Goal: Information Seeking & Learning: Understand process/instructions

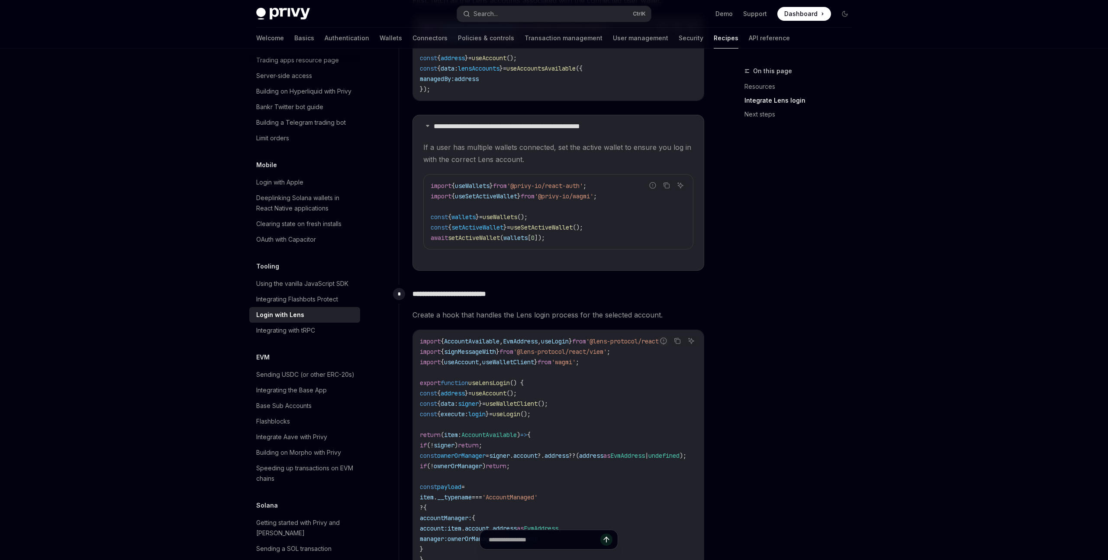
scroll to position [1108, 0]
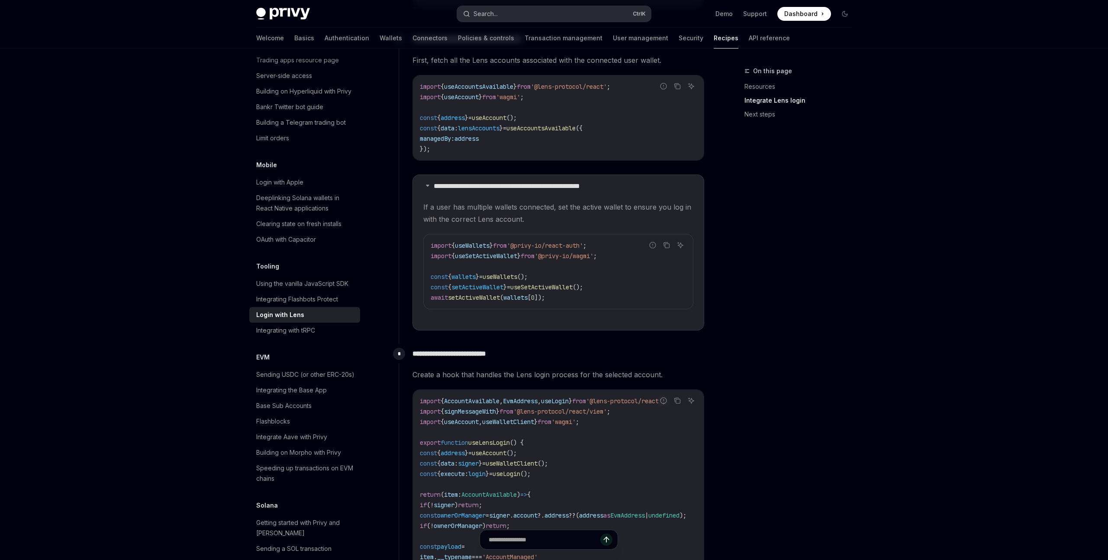
click at [508, 16] on button "Search... Ctrl K" at bounding box center [554, 14] width 194 height 16
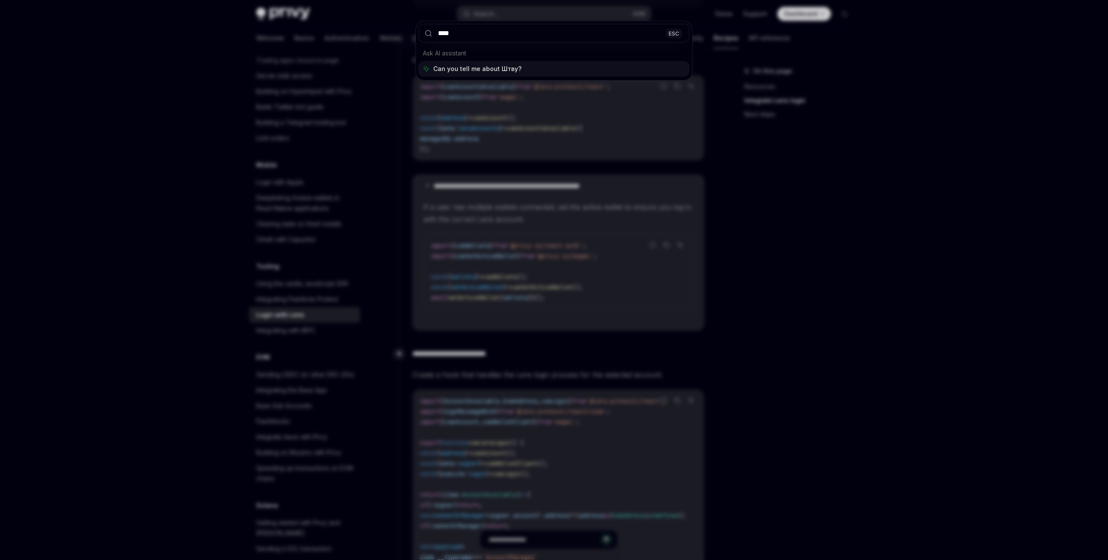
type input "*****"
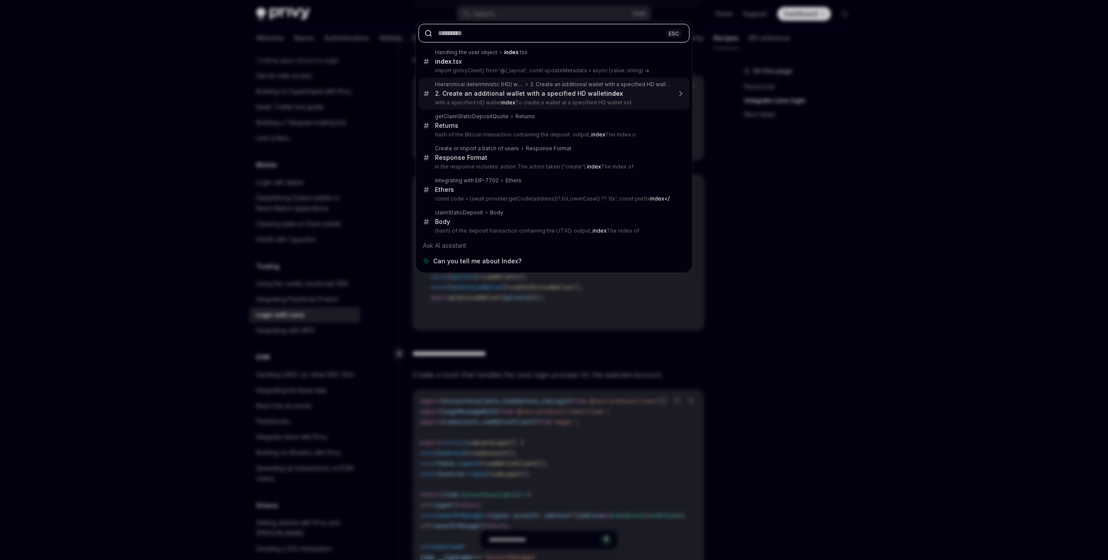
type textarea "*"
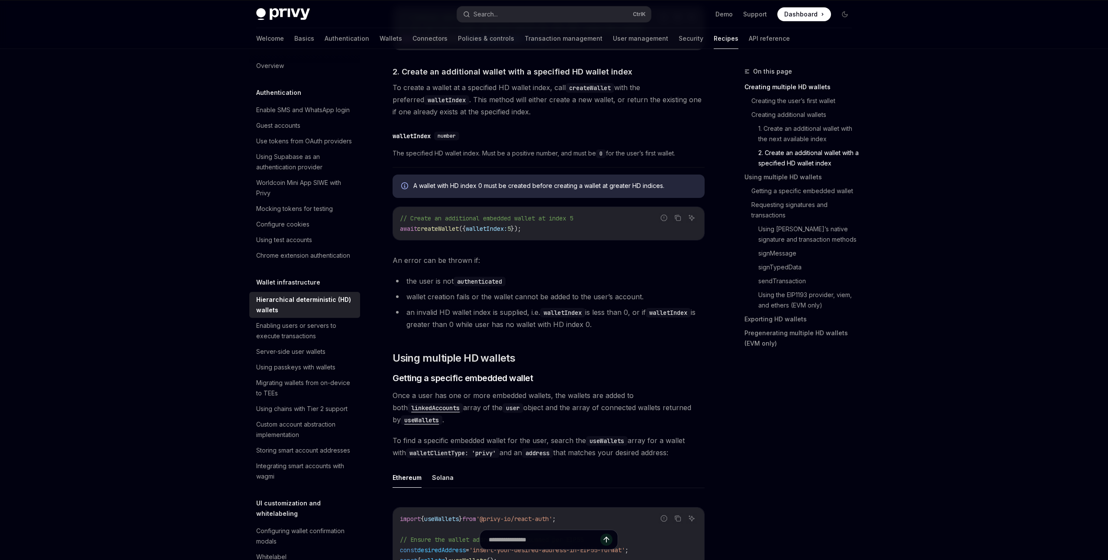
scroll to position [731, 0]
click at [430, 288] on ul "the user is not authenticated wallet creation fails or the wallet cannot be add…" at bounding box center [549, 302] width 312 height 55
drag, startPoint x: 428, startPoint y: 280, endPoint x: 503, endPoint y: 281, distance: 74.5
click at [513, 280] on li "the user is not authenticated" at bounding box center [549, 281] width 312 height 12
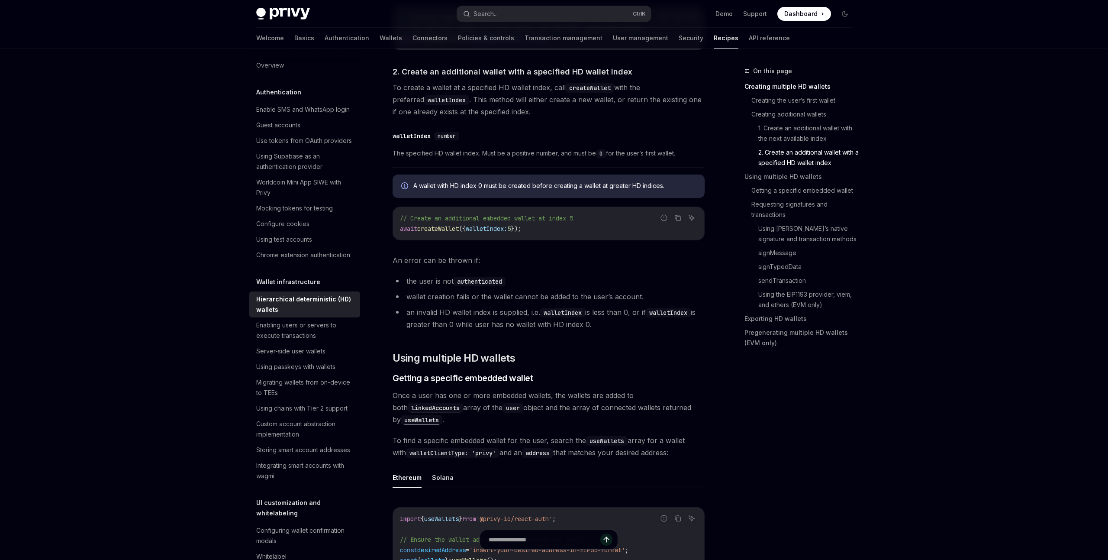
click at [428, 304] on ul "the user is not authenticated wallet creation fails or the wallet cannot be add…" at bounding box center [549, 302] width 312 height 55
drag, startPoint x: 422, startPoint y: 298, endPoint x: 652, endPoint y: 300, distance: 230.8
click at [652, 300] on li "wallet creation fails or the wallet cannot be added to the user’s account." at bounding box center [549, 296] width 312 height 12
click at [490, 313] on li "an invalid HD wallet index is supplied, i.e. walletIndex is less than 0, or if …" at bounding box center [549, 318] width 312 height 24
drag, startPoint x: 405, startPoint y: 313, endPoint x: 602, endPoint y: 323, distance: 197.7
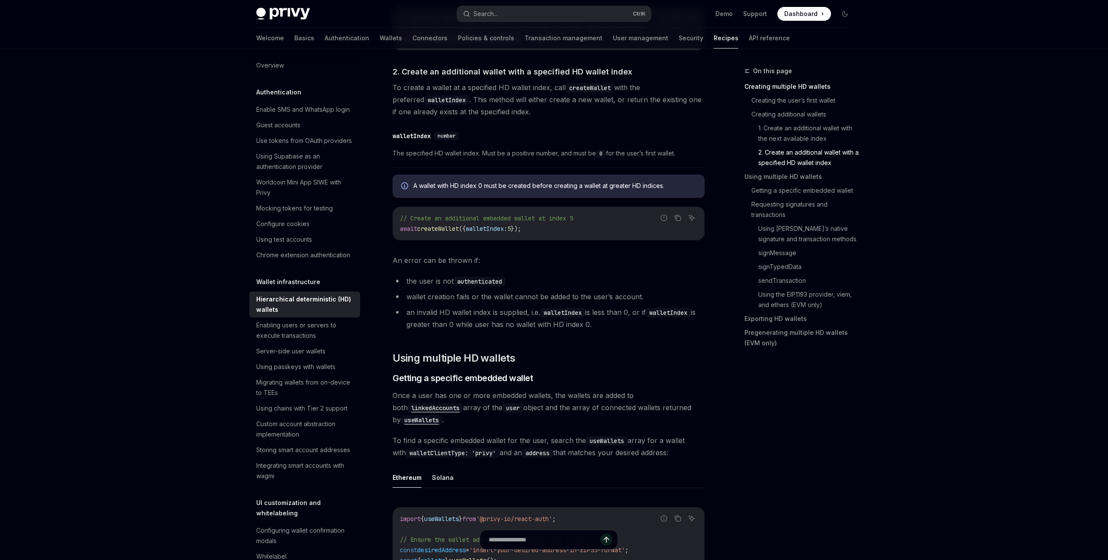
click at [602, 323] on li "an invalid HD wallet index is supplied, i.e. walletIndex is less than 0, or if …" at bounding box center [549, 318] width 312 height 24
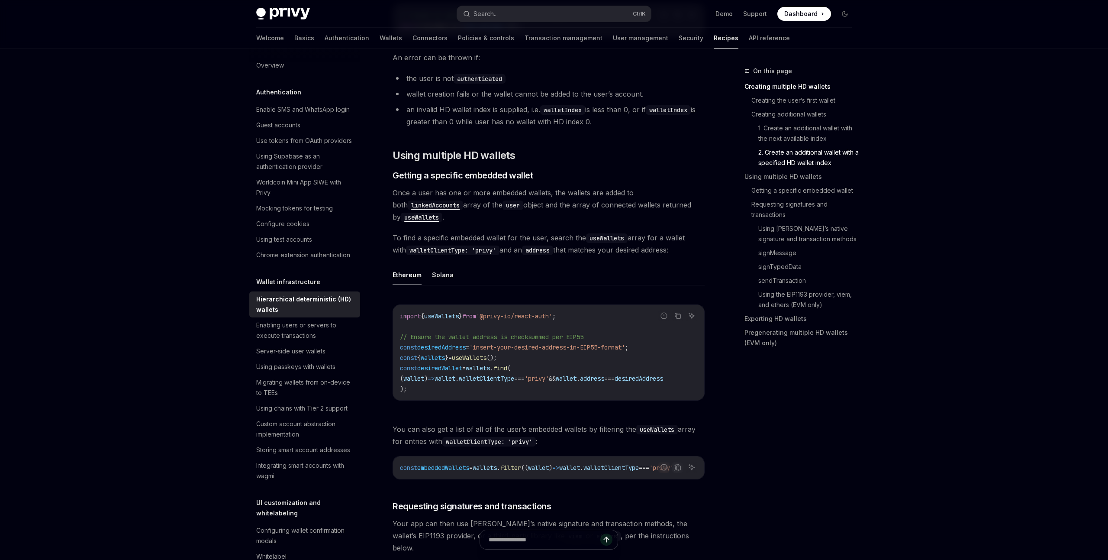
scroll to position [970, 0]
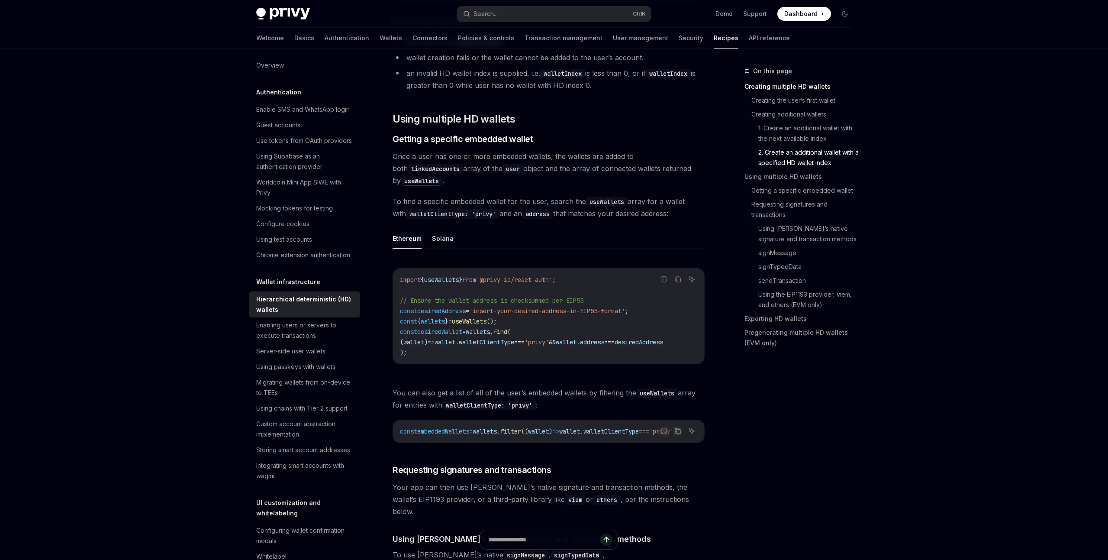
drag, startPoint x: 558, startPoint y: 360, endPoint x: 603, endPoint y: 361, distance: 44.2
click at [603, 361] on div "import { useWallets } from '@privy-io/react-auth' ; // Ensure the wallet addres…" at bounding box center [548, 315] width 311 height 95
drag, startPoint x: 606, startPoint y: 365, endPoint x: 622, endPoint y: 365, distance: 16.5
click at [622, 365] on div "Report incorrect code Copy Ask AI import { useWallets } from '@privy-io/react-a…" at bounding box center [549, 318] width 312 height 119
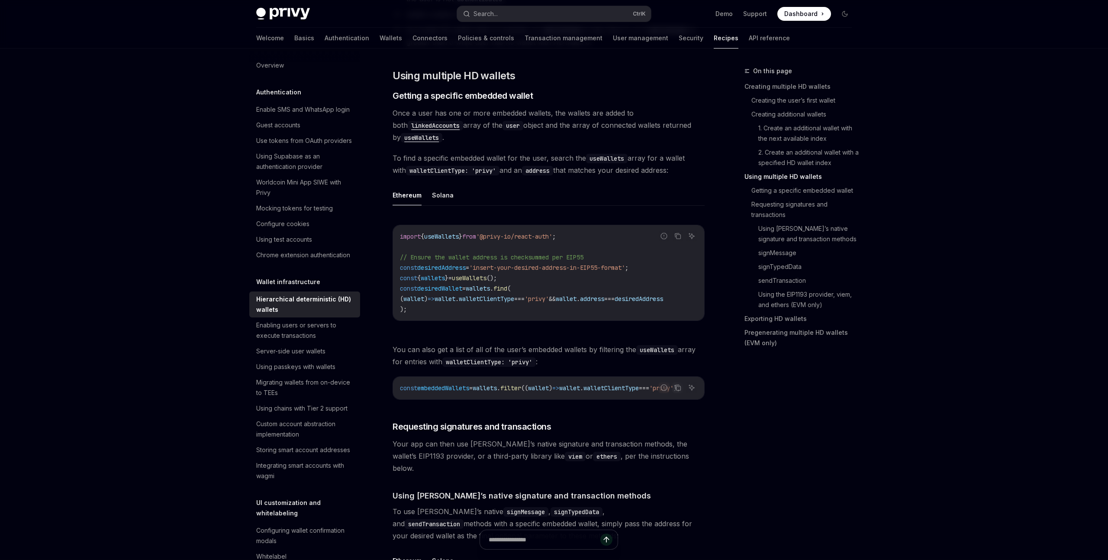
scroll to position [1030, 0]
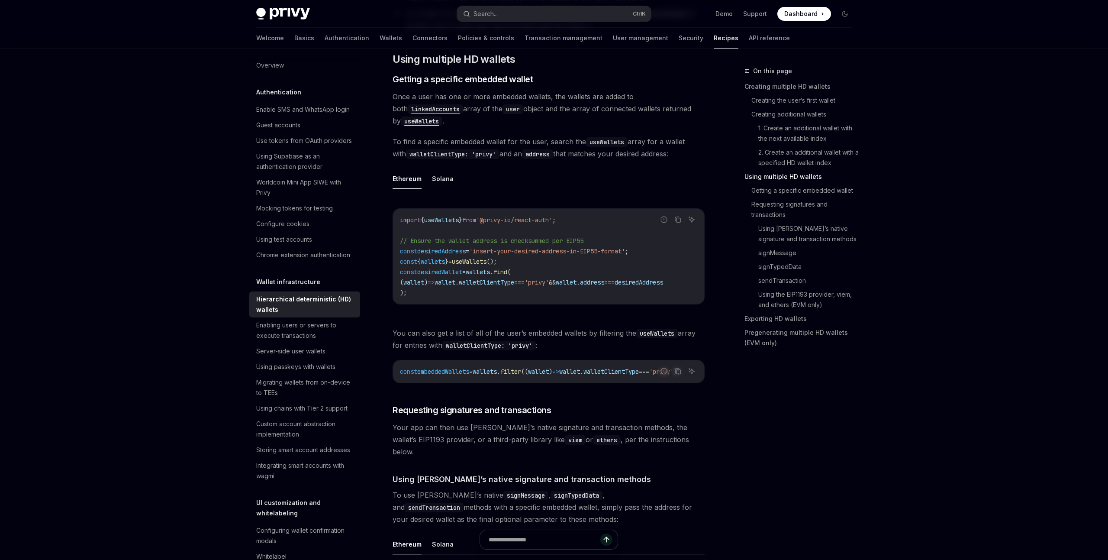
drag, startPoint x: 484, startPoint y: 380, endPoint x: 523, endPoint y: 380, distance: 39.4
click at [523, 380] on div "const embeddedWallets = wallets . filter (( wallet ) => wallet . walletClientTy…" at bounding box center [548, 371] width 311 height 23
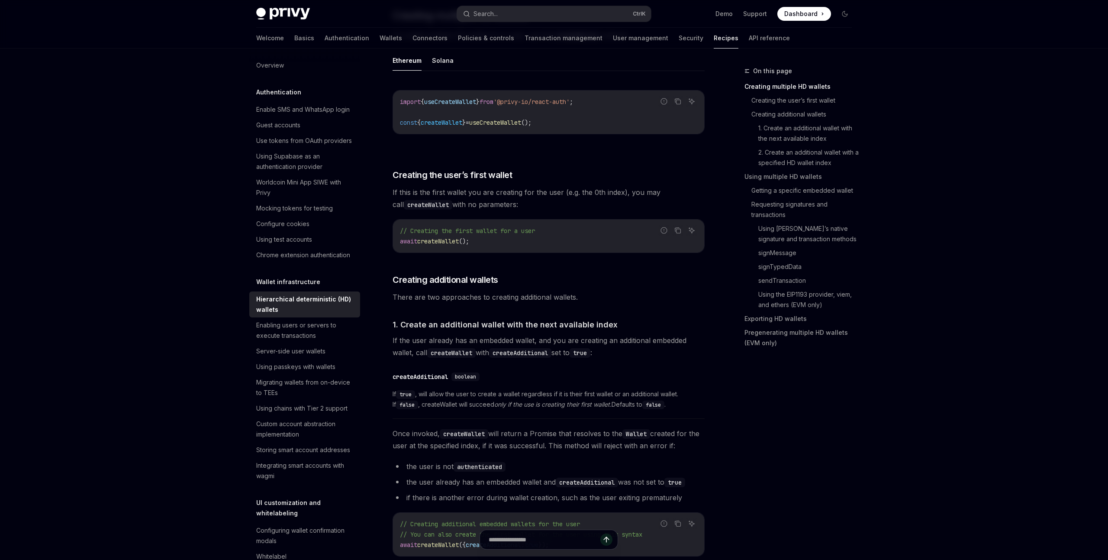
scroll to position [239, 0]
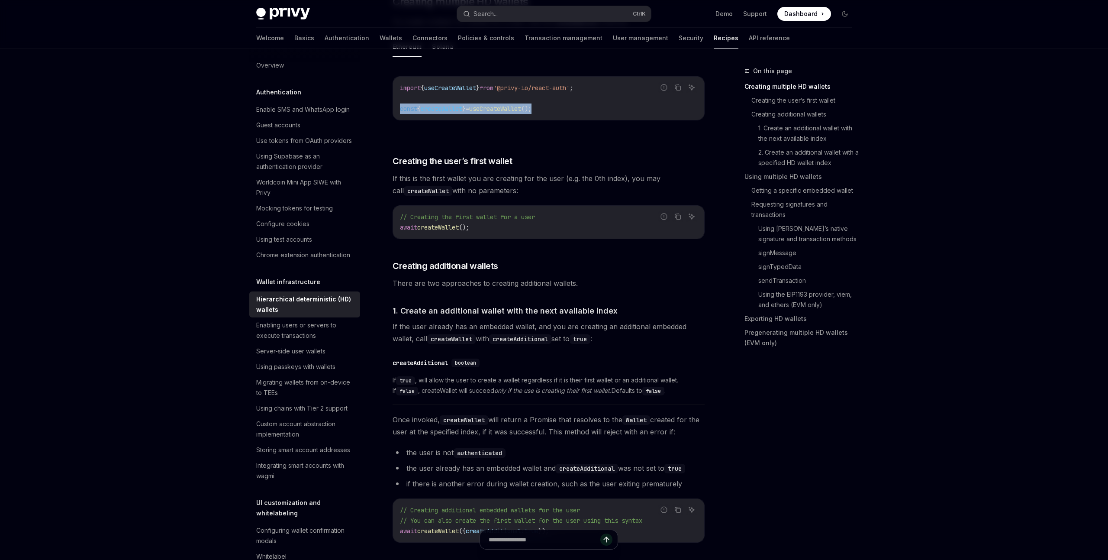
drag, startPoint x: 566, startPoint y: 106, endPoint x: 389, endPoint y: 107, distance: 177.1
click at [393, 107] on div "import { useCreateWallet } from '@privy-io/react-auth' ; const { createWallet }…" at bounding box center [548, 98] width 311 height 43
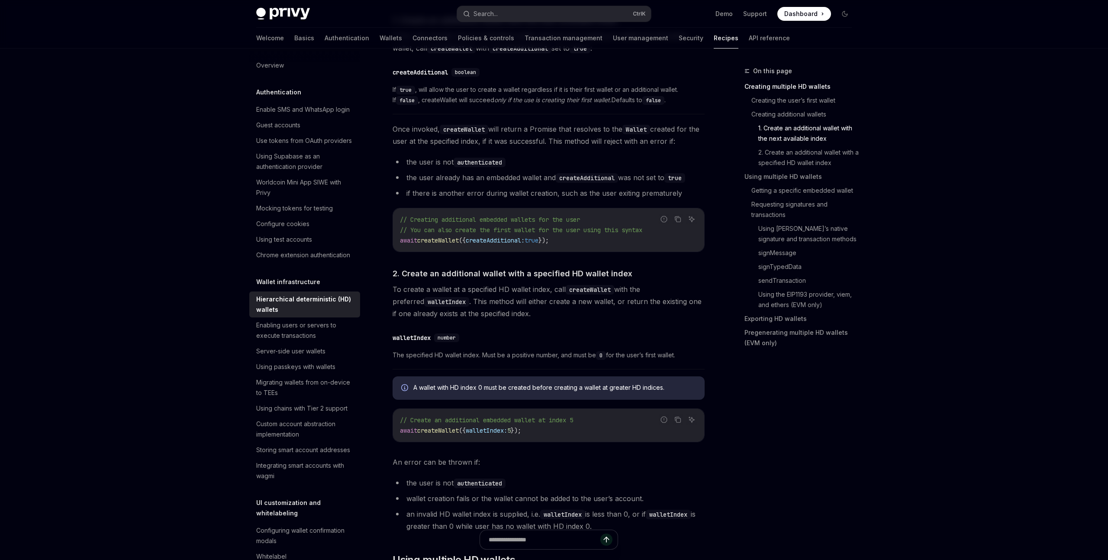
scroll to position [538, 0]
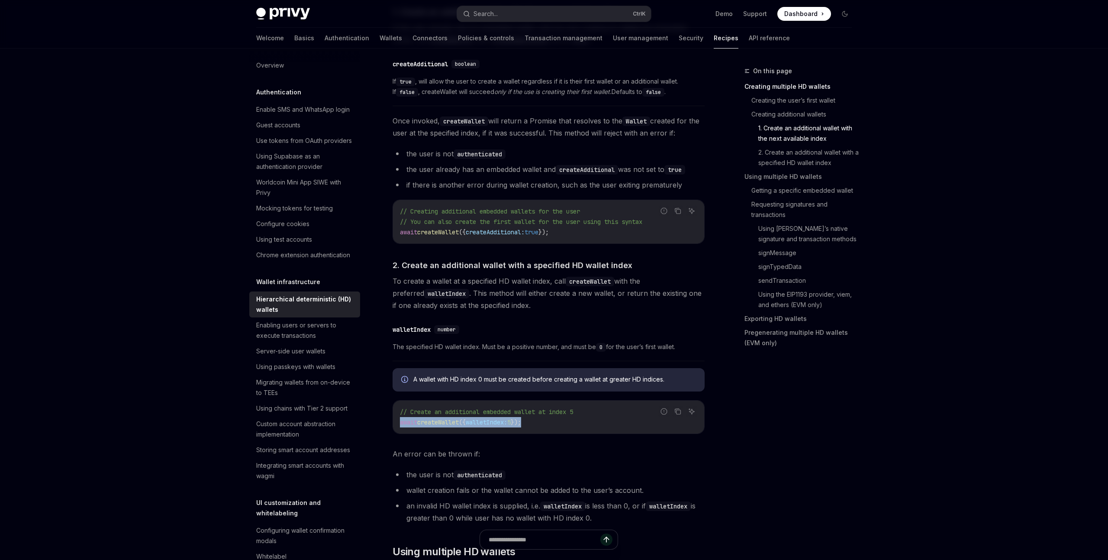
drag, startPoint x: 545, startPoint y: 424, endPoint x: 380, endPoint y: 424, distance: 165.8
click at [393, 424] on div "// Create an additional embedded wallet at index 5 await createWallet ({ wallet…" at bounding box center [548, 416] width 311 height 33
copy span "await createWallet ({ walletIndex: 5 });"
click at [504, 353] on div "​ walletIndex number The specified HD wallet index. Must be a positive number, …" at bounding box center [549, 340] width 312 height 41
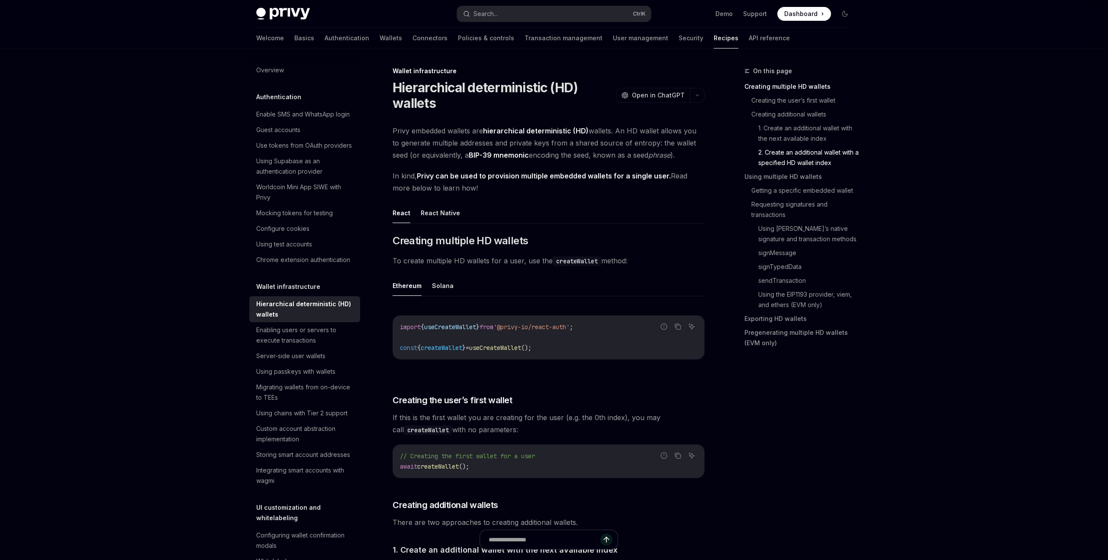
scroll to position [757, 0]
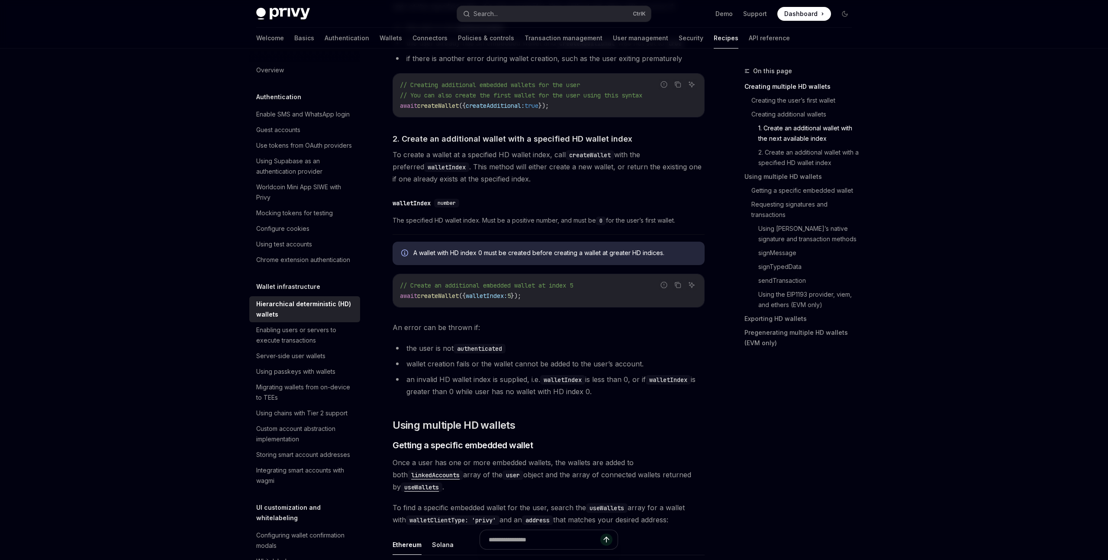
scroll to position [637, 0]
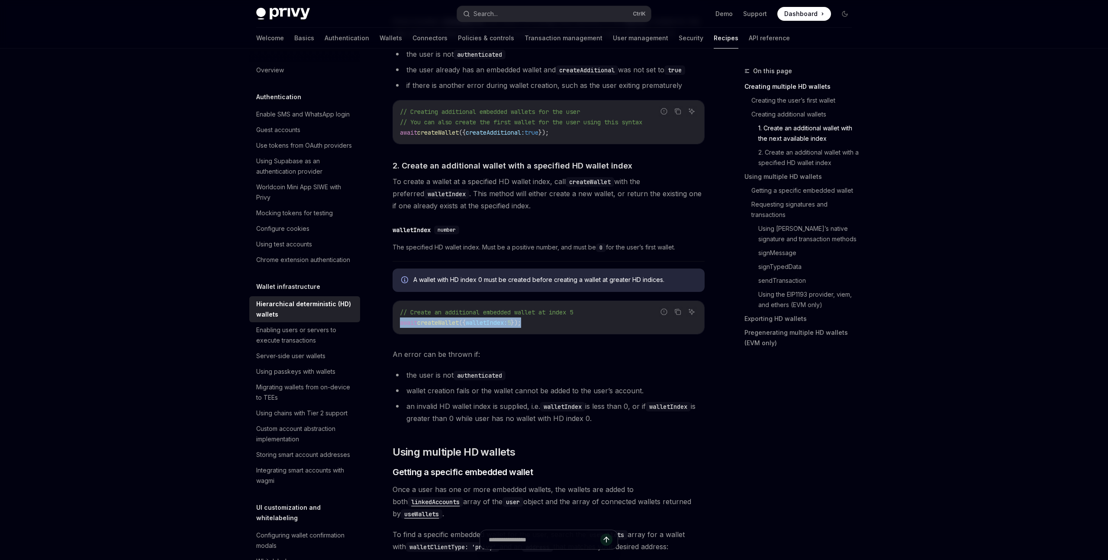
drag, startPoint x: 563, startPoint y: 323, endPoint x: 397, endPoint y: 325, distance: 166.3
click at [397, 325] on div "// Create an additional embedded wallet at index 5 await createWallet ({ wallet…" at bounding box center [548, 317] width 311 height 33
copy span "await createWallet ({ walletIndex: 5 });"
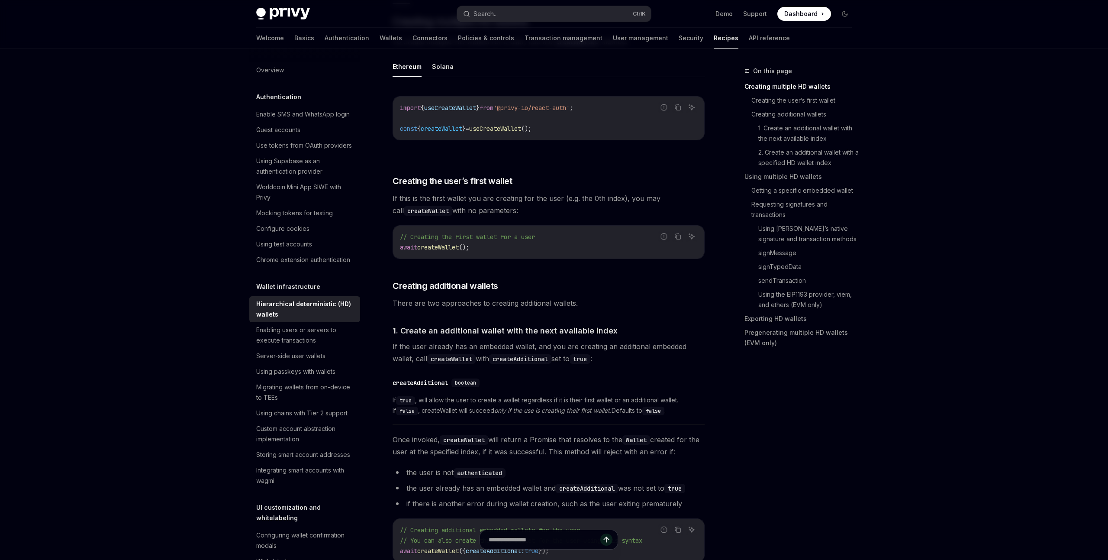
scroll to position [159, 0]
